Goal: Transaction & Acquisition: Purchase product/service

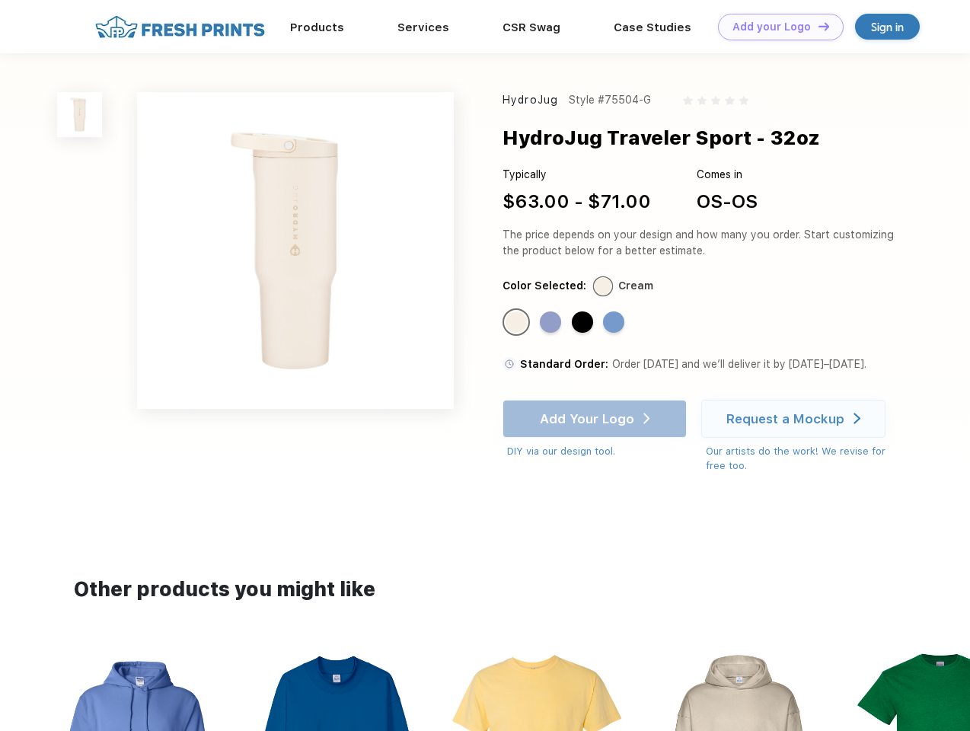
click at [775, 27] on link "Add your Logo Design Tool" at bounding box center [781, 27] width 126 height 27
click at [0, 0] on div "Design Tool" at bounding box center [0, 0] width 0 height 0
click at [817, 26] on link "Add your Logo Design Tool" at bounding box center [781, 27] width 126 height 27
click at [80, 114] on img at bounding box center [79, 114] width 45 height 45
click at [518, 323] on div "Standard Color" at bounding box center [516, 321] width 21 height 21
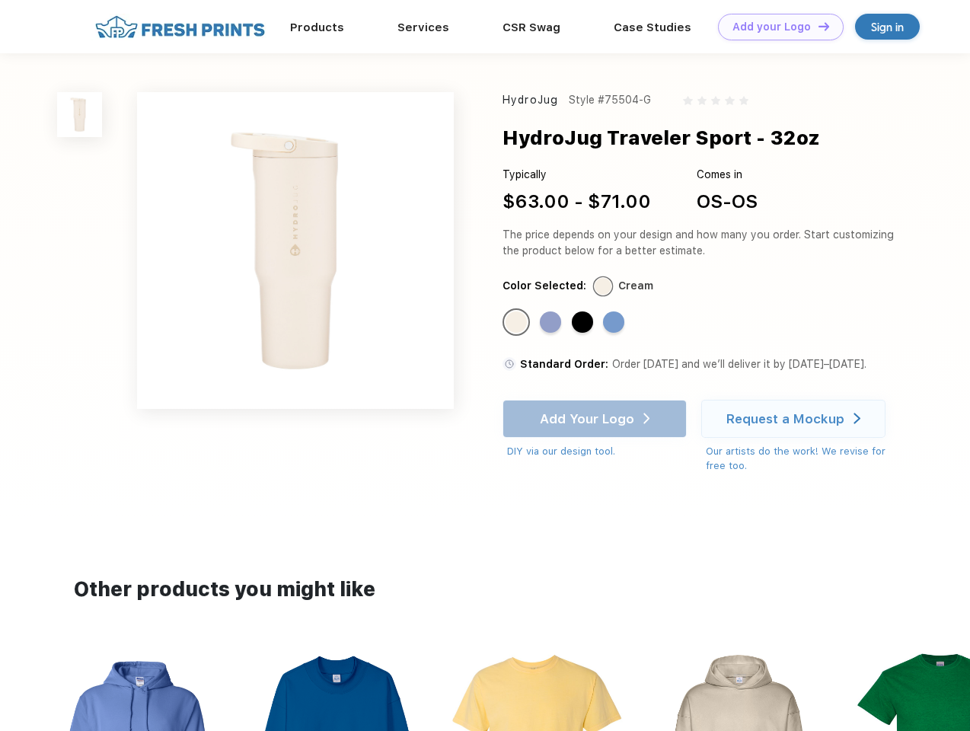
click at [552, 323] on div "Standard Color" at bounding box center [550, 321] width 21 height 21
click at [584, 323] on div "Standard Color" at bounding box center [582, 321] width 21 height 21
click at [615, 323] on div "Standard Color" at bounding box center [613, 321] width 21 height 21
click at [596, 419] on div "Add Your Logo DIY via our design tool. Ah shoot! This product isn't up in our d…" at bounding box center [595, 429] width 184 height 59
click at [796, 419] on div "Request a Mockup" at bounding box center [785, 418] width 118 height 15
